Goal: Feedback & Contribution: Submit feedback/report problem

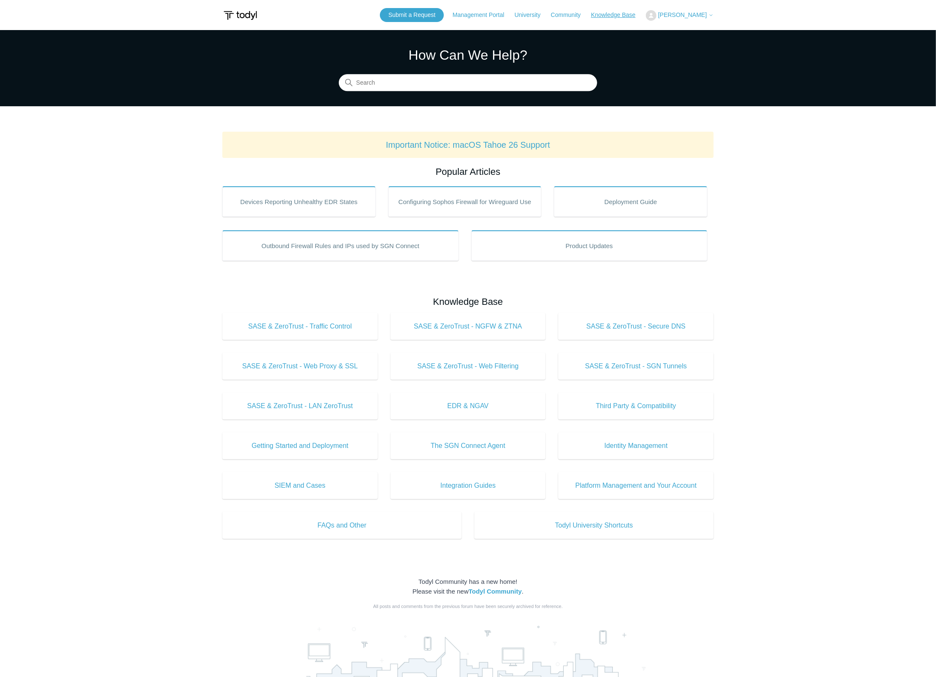
click at [612, 16] on link "Knowledge Base" at bounding box center [617, 15] width 53 height 9
drag, startPoint x: 605, startPoint y: 8, endPoint x: 605, endPoint y: 13, distance: 4.7
click at [605, 12] on div "Submit a Request Management Portal University Community Knowledge Base Krishan …" at bounding box center [547, 15] width 334 height 14
click at [605, 17] on link "Knowledge Base" at bounding box center [617, 15] width 53 height 9
click at [606, 17] on link "Knowledge Base" at bounding box center [617, 15] width 53 height 9
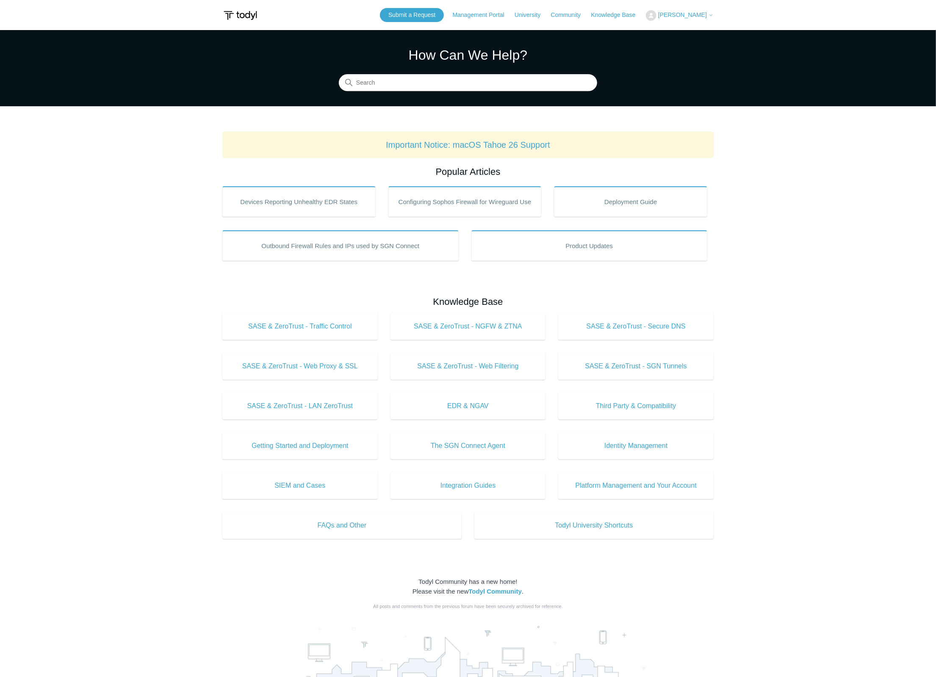
click at [859, 227] on main "Todyl Support Center How Can We Help? Search Important Notice: macOS Tahoe 26 S…" at bounding box center [468, 396] width 936 height 733
click at [688, 9] on div "Submit a Request Management Portal University Community Knowledge Base Krishan …" at bounding box center [547, 15] width 334 height 14
click at [624, 19] on link "Knowledge Base" at bounding box center [617, 15] width 53 height 9
click at [625, 15] on link "Knowledge Base" at bounding box center [617, 15] width 53 height 9
click at [708, 18] on button "[PERSON_NAME]" at bounding box center [680, 15] width 68 height 11
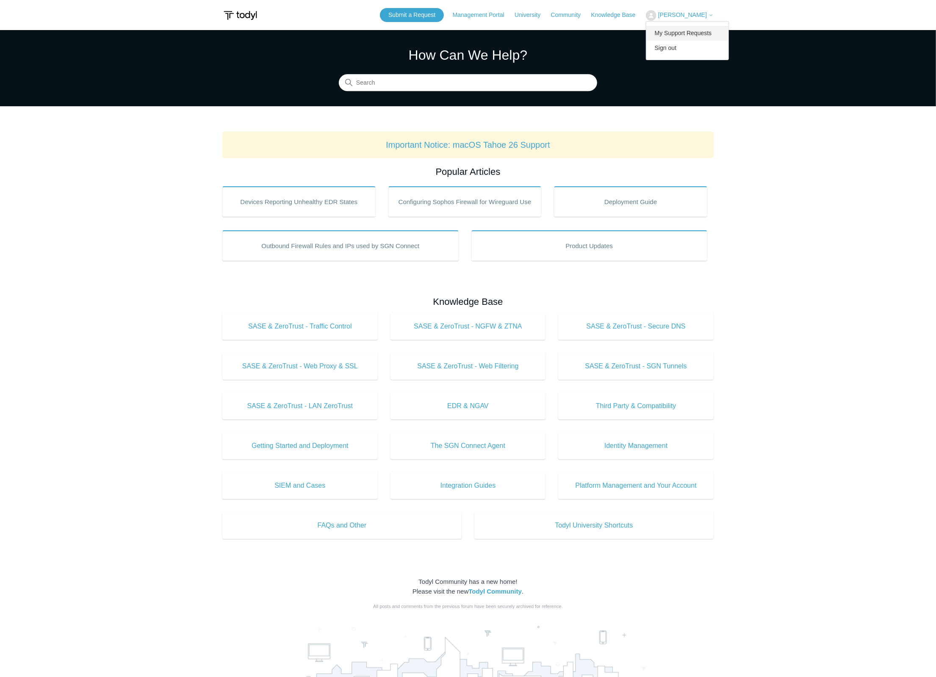
click at [701, 32] on link "My Support Requests" at bounding box center [687, 33] width 83 height 15
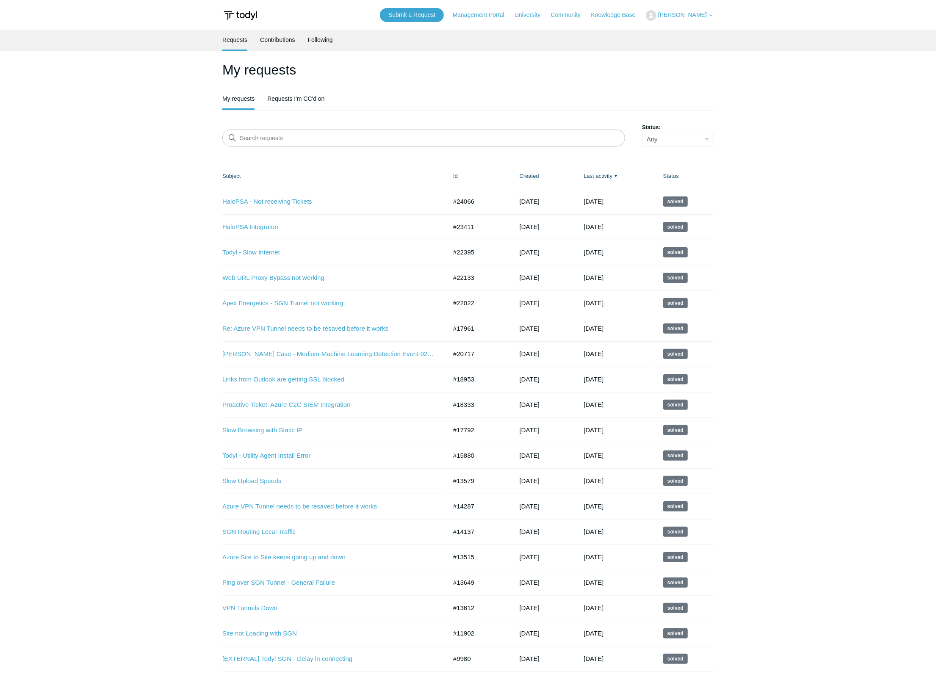
click at [701, 10] on button "[PERSON_NAME]" at bounding box center [680, 15] width 68 height 11
click at [417, 12] on link "Submit a Request" at bounding box center [412, 15] width 64 height 14
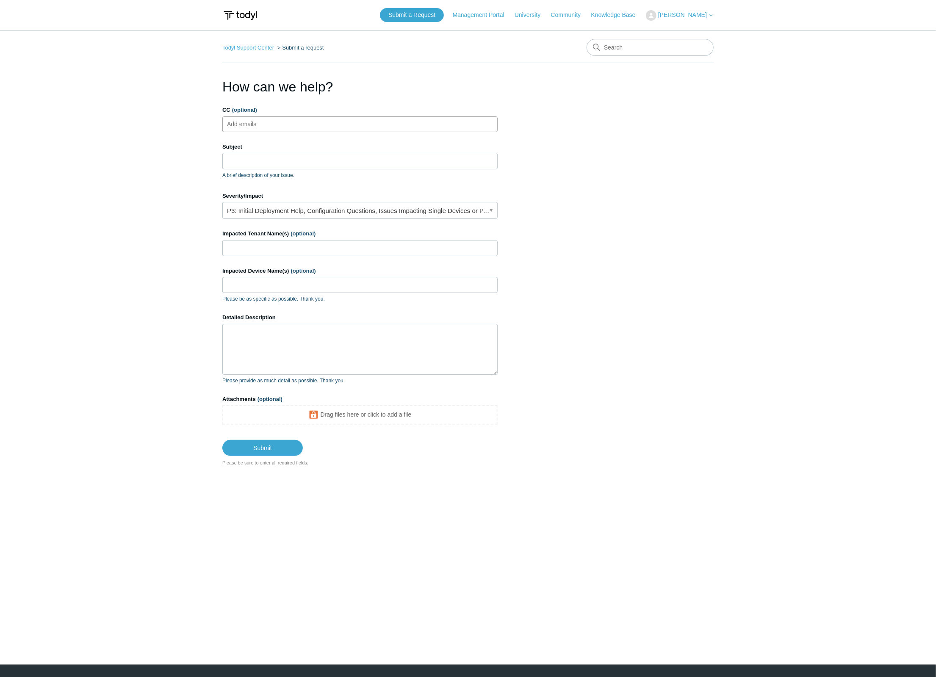
click at [301, 121] on ul "Add emails" at bounding box center [359, 124] width 275 height 16
type input "baiju@rclick.com"
click at [279, 149] on label "Subject" at bounding box center [359, 147] width 275 height 8
click at [279, 153] on input "Subject" at bounding box center [359, 161] width 275 height 16
click at [279, 159] on input "Subject" at bounding box center [359, 161] width 275 height 16
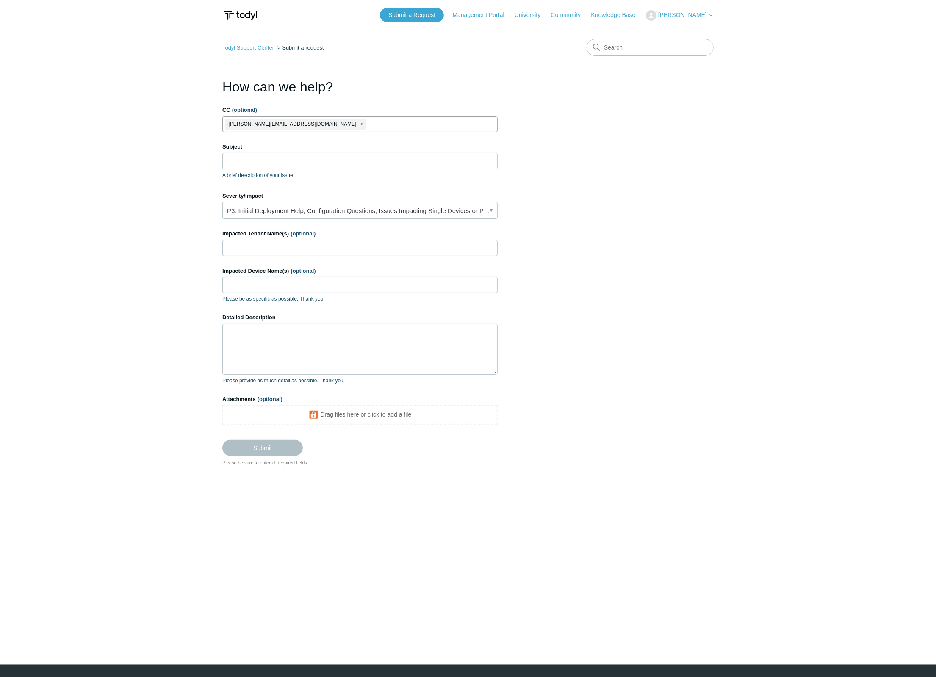
click at [367, 118] on input "CC (optional)" at bounding box center [377, 124] width 21 height 13
type input "krishan@rclick.com"
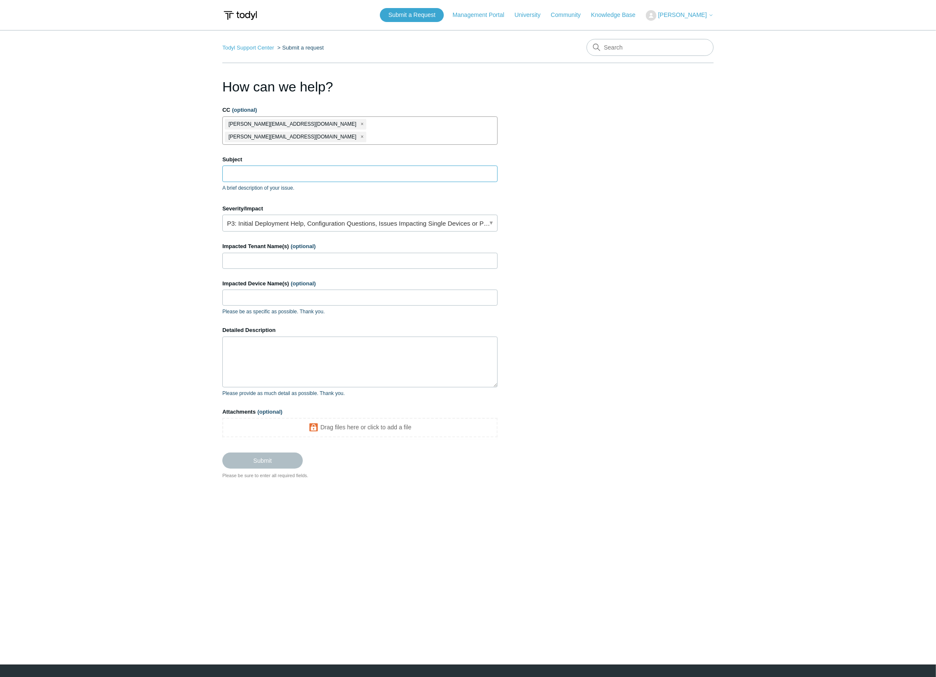
click at [345, 166] on input "Subject" at bounding box center [359, 174] width 275 height 16
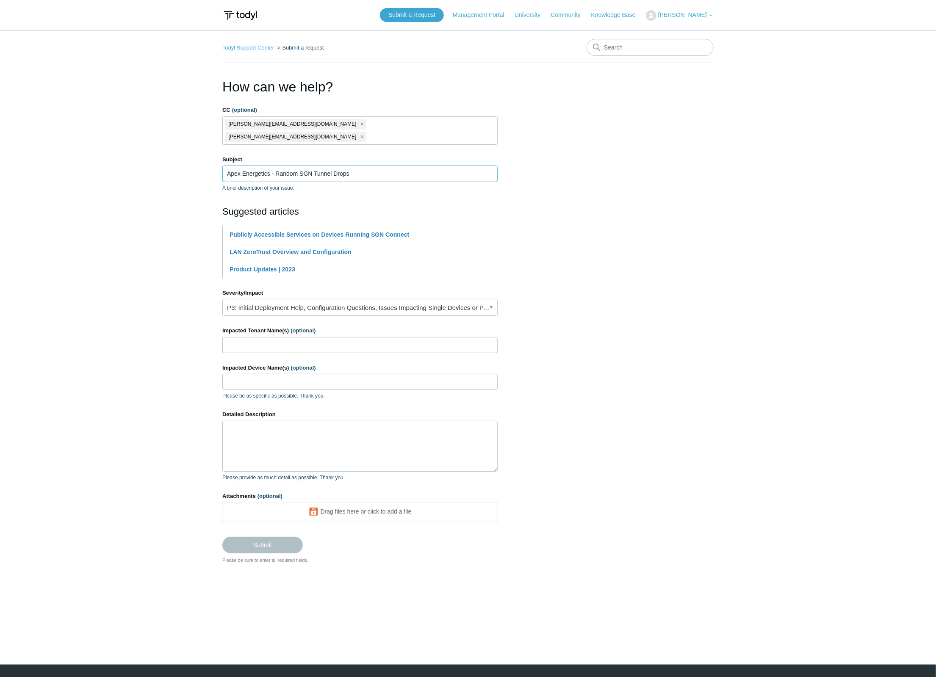
type input "Apex Energetics - Random SGN Tunnel Drops"
click at [295, 299] on link "P3: Initial Deployment Help, Configuration Questions, Issues Impacting Single D…" at bounding box center [359, 307] width 275 height 17
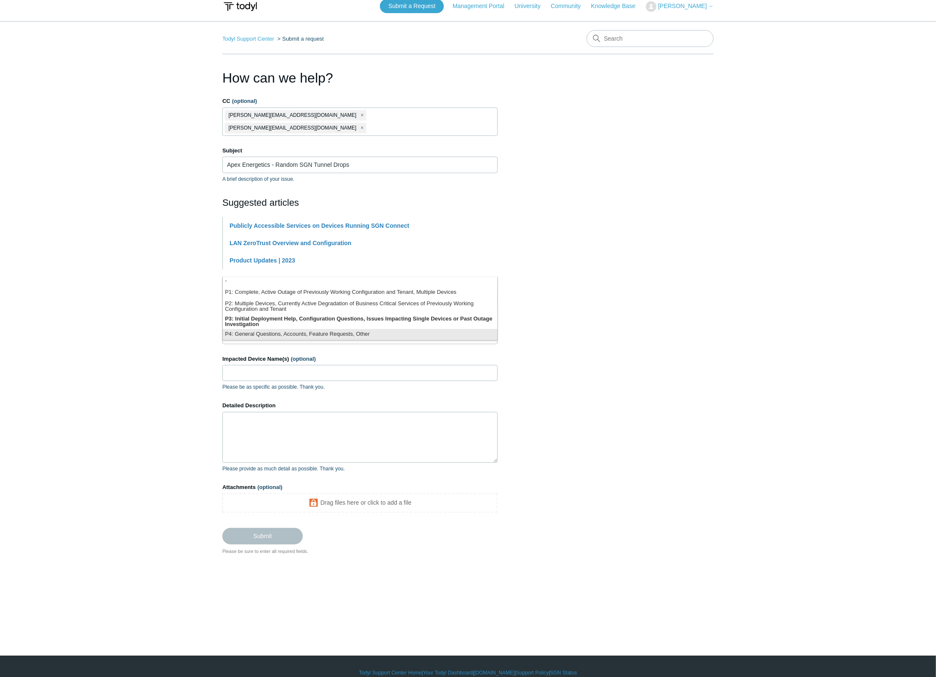
scroll to position [21, 0]
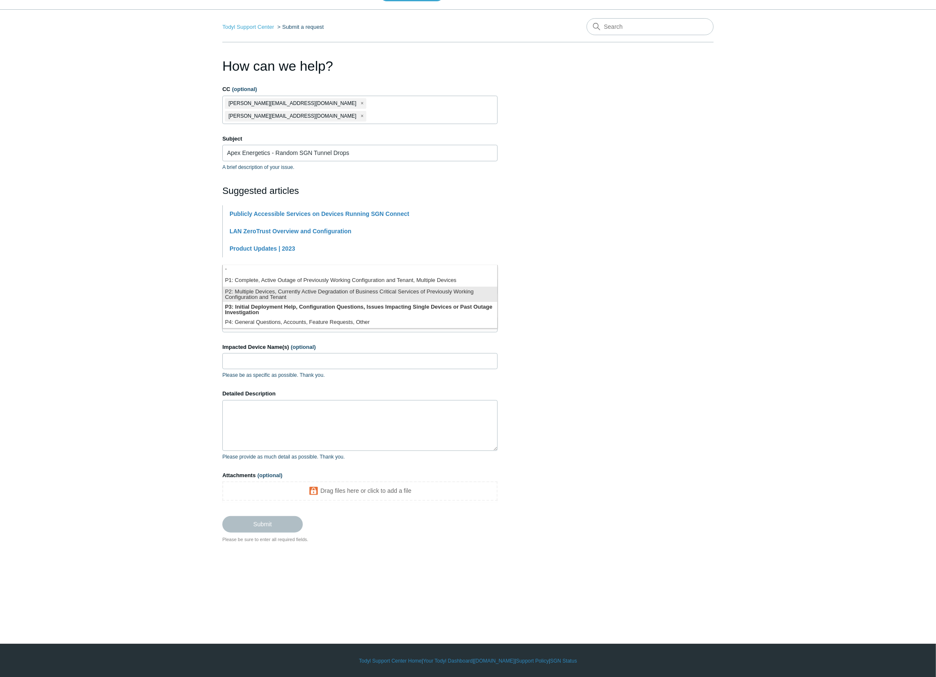
click at [265, 293] on li "P2: Multiple Devices, Currently Active Degradation of Business Critical Service…" at bounding box center [360, 294] width 274 height 15
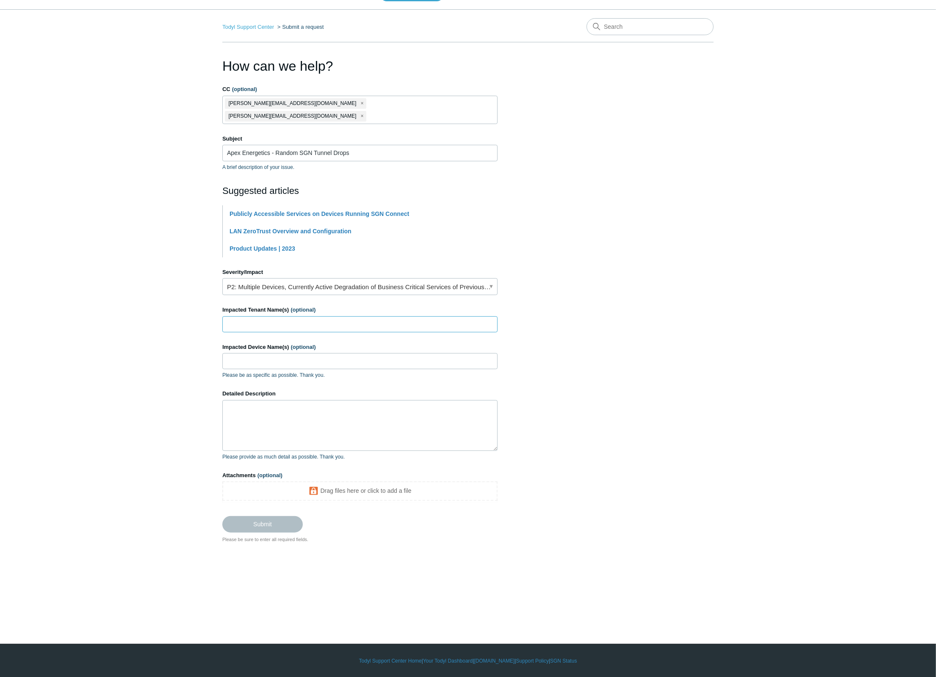
click at [251, 316] on input "Impacted Tenant Name(s) (optional)" at bounding box center [359, 324] width 275 height 16
type input "Apex Energetics"
click at [345, 353] on input "Impacted Device Name(s) (optional)" at bounding box center [359, 361] width 275 height 16
paste input "CS-STATION006"
click at [318, 353] on input "CS-STATION006" at bounding box center [359, 361] width 275 height 16
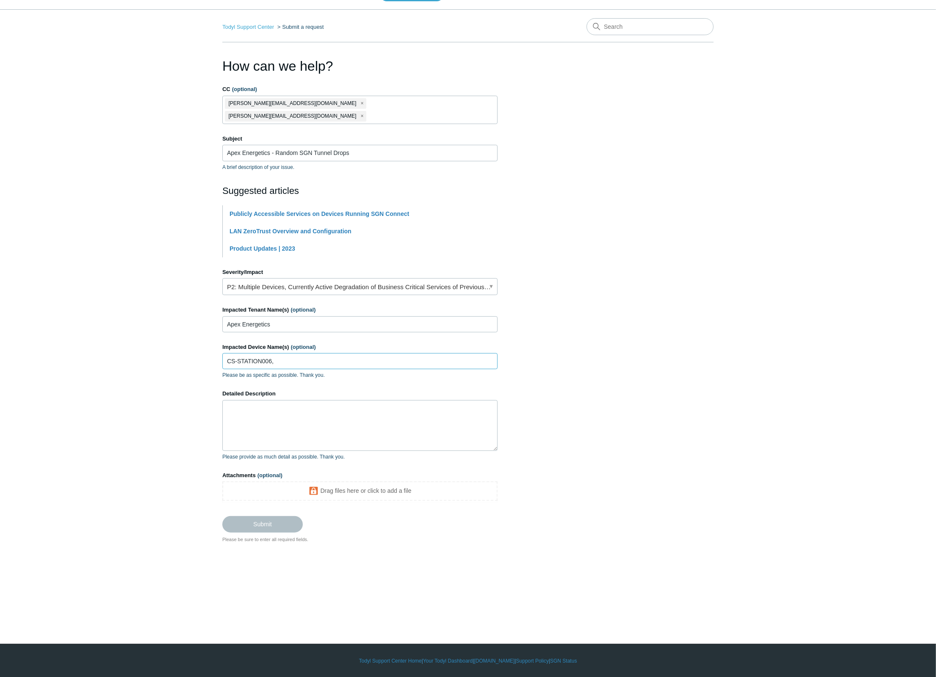
paste input "CS-STATION005"
type input "CS-STATION006,CS-STATION005"
click at [318, 434] on textarea "Detailed Description" at bounding box center [359, 425] width 275 height 51
click at [313, 432] on textarea "Hello, I included 2 computers however all machines are having disconnect issues…" at bounding box center [359, 425] width 275 height 51
click at [353, 419] on textarea "Hello, I included 2 computers however all machines are having disconnect issues…" at bounding box center [359, 425] width 275 height 51
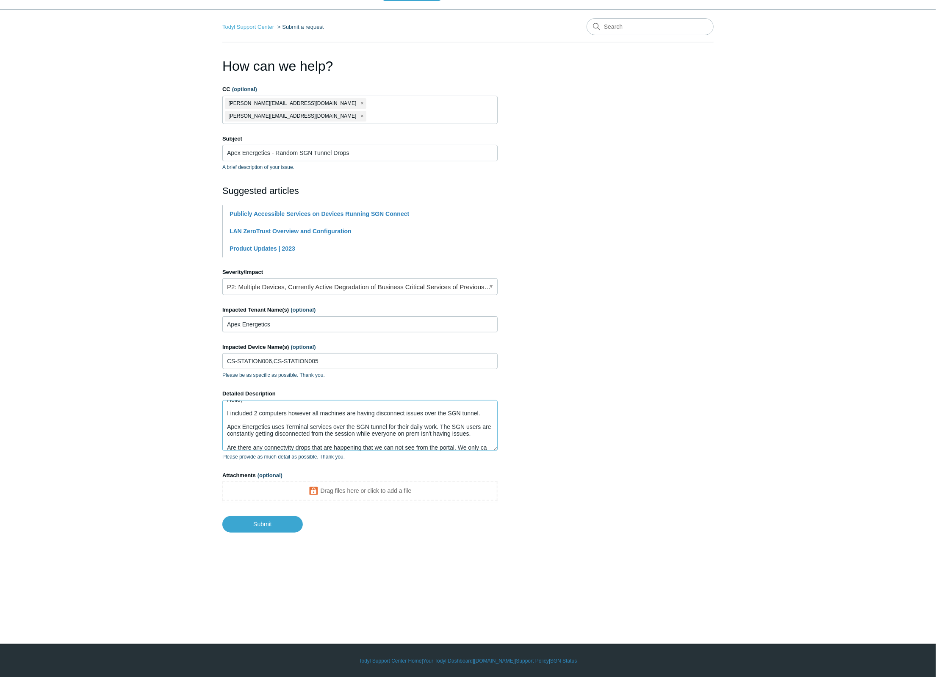
scroll to position [15, 0]
click at [308, 435] on textarea "Hello, I included 2 computers however all machines are having disconnect issues…" at bounding box center [359, 425] width 275 height 51
click at [287, 433] on textarea "Hello, I included 2 computers however all machines are having disconnect issues…" at bounding box center [359, 425] width 275 height 51
click at [475, 433] on textarea "Hello, I included 2 computers however all machines are having disconnect issues…" at bounding box center [359, 425] width 275 height 51
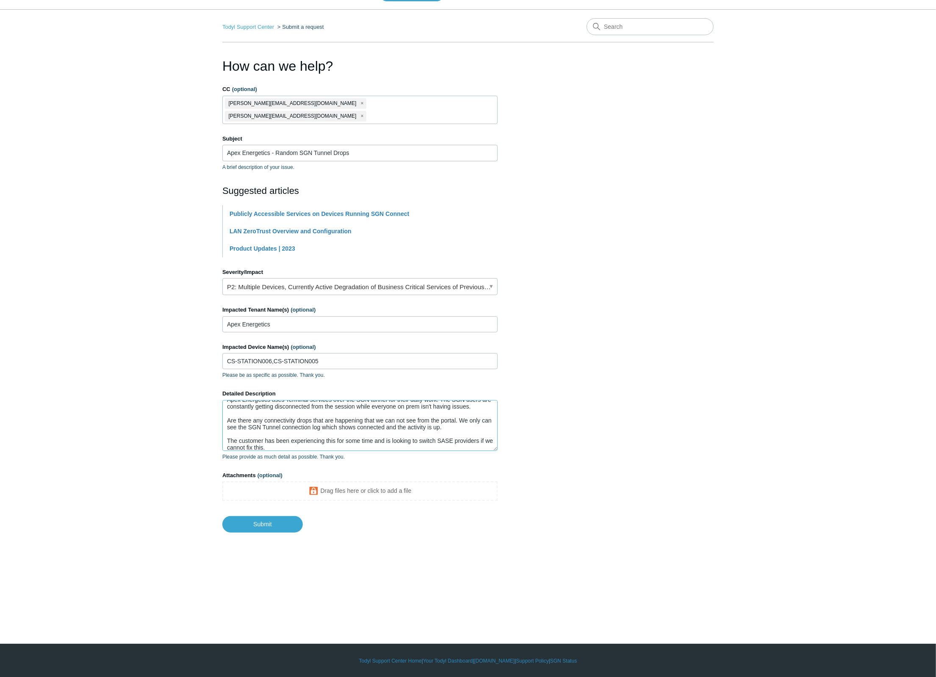
click at [305, 417] on textarea "Hello, I included 2 computers however all machines are having disconnect issues…" at bounding box center [359, 425] width 275 height 51
paste textarea "’ve included two example devices in this ticket, but the issue is affecting all…"
type textarea "Hello, I’ve included two example devices in this ticket, but the issue is affec…"
click at [671, 427] on section "How can we help? CC (optional) baiju@rclick.com krishan@rclick.com Subject Apex…" at bounding box center [467, 294] width 491 height 477
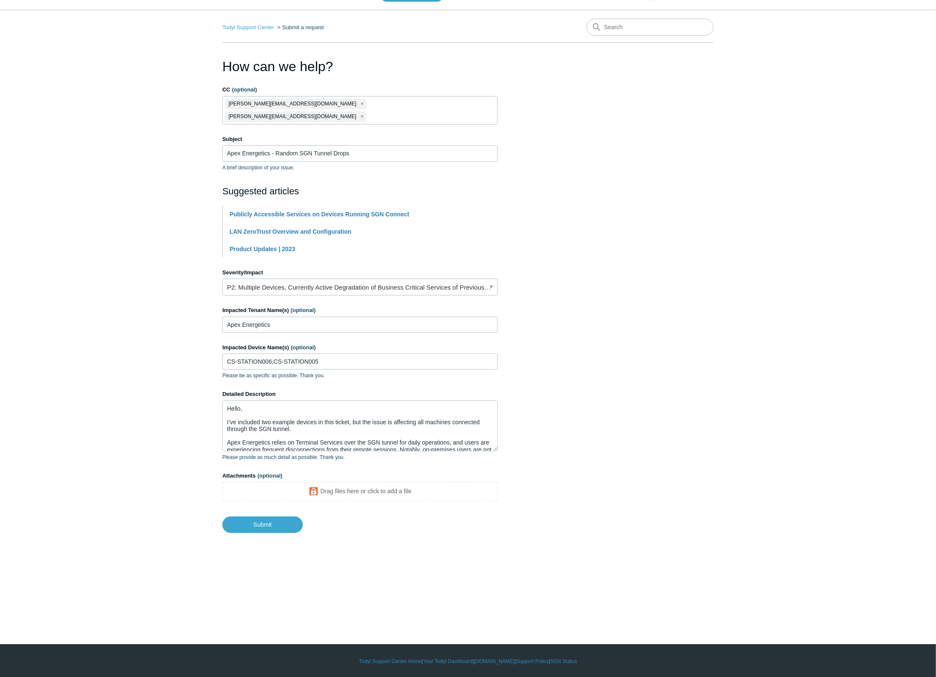
scroll to position [21, 0]
click at [273, 516] on input "Submit" at bounding box center [262, 524] width 80 height 17
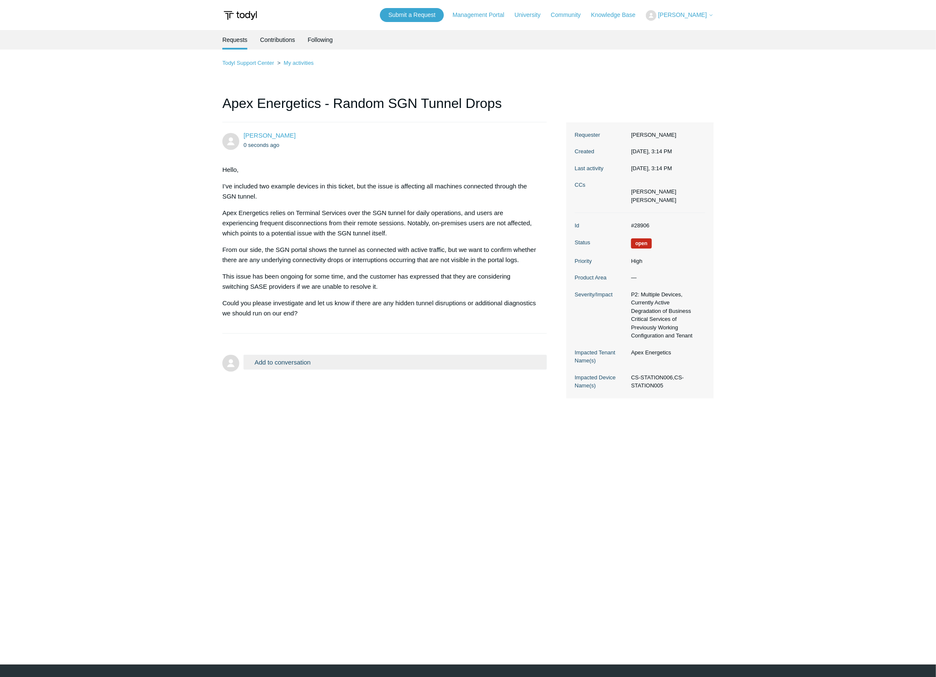
drag, startPoint x: 718, startPoint y: 286, endPoint x: 719, endPoint y: 280, distance: 5.6
click at [719, 280] on main "Requests Contributions Following Todyl Support Center My activities Apex Energe…" at bounding box center [468, 334] width 936 height 609
click at [315, 315] on p "Could you please investigate and let us know if there are any hidden tunnel dis…" at bounding box center [380, 308] width 316 height 20
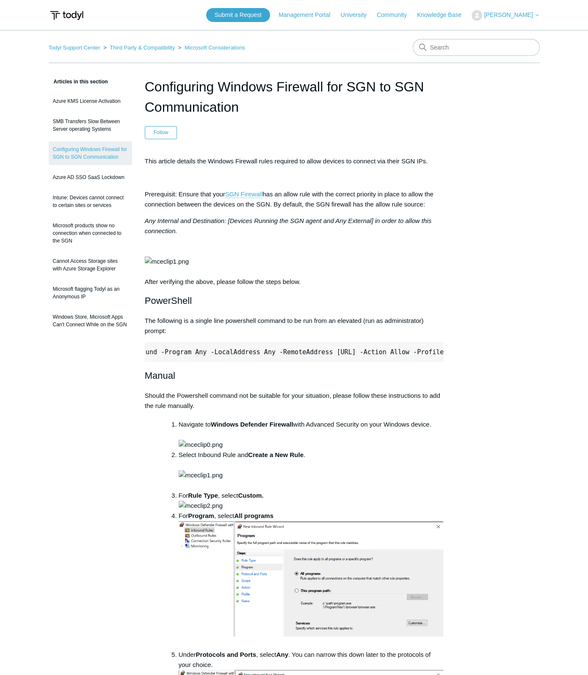
click at [223, 450] on img at bounding box center [201, 445] width 44 height 10
click at [189, 267] on img at bounding box center [167, 262] width 44 height 10
click at [213, 308] on h2 "PowerShell" at bounding box center [294, 300] width 299 height 15
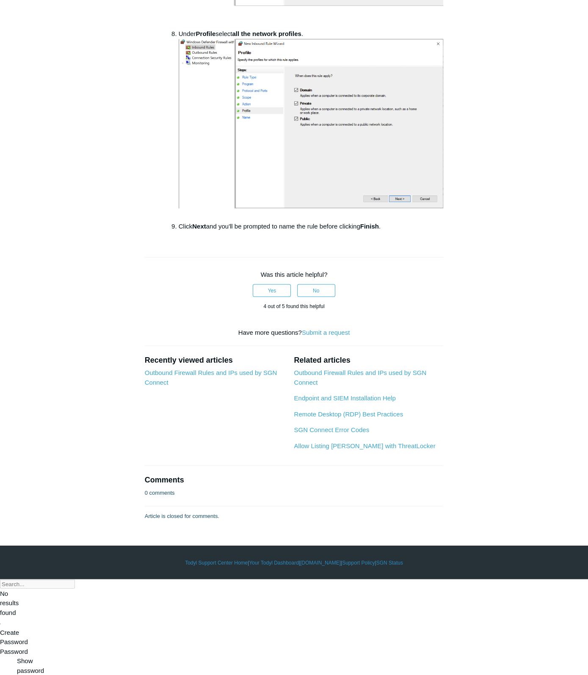
scroll to position [1412, 0]
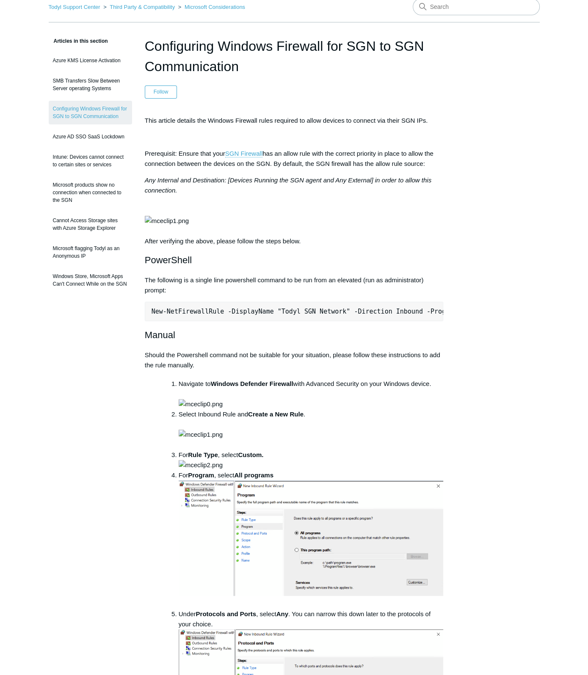
scroll to position [0, 0]
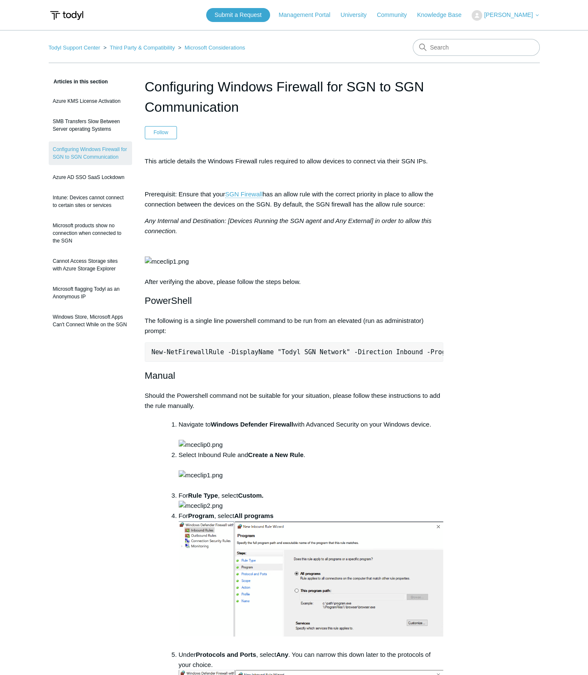
click at [449, 0] on header "Submit a Request Management Portal University Community Knowledge Base [PERSON_…" at bounding box center [294, 15] width 491 height 30
